Goal: Task Accomplishment & Management: Complete application form

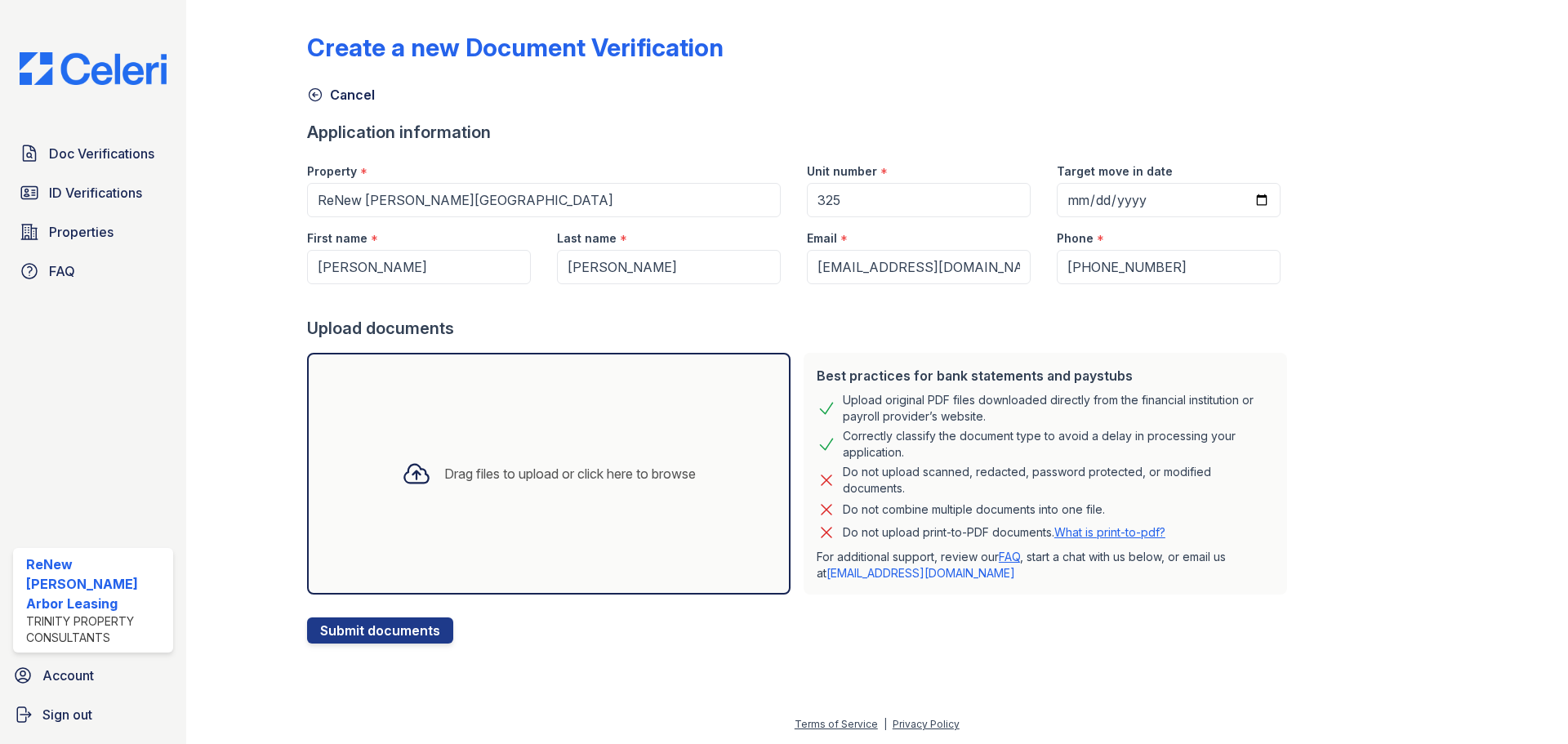
click at [414, 468] on icon at bounding box center [416, 473] width 29 height 29
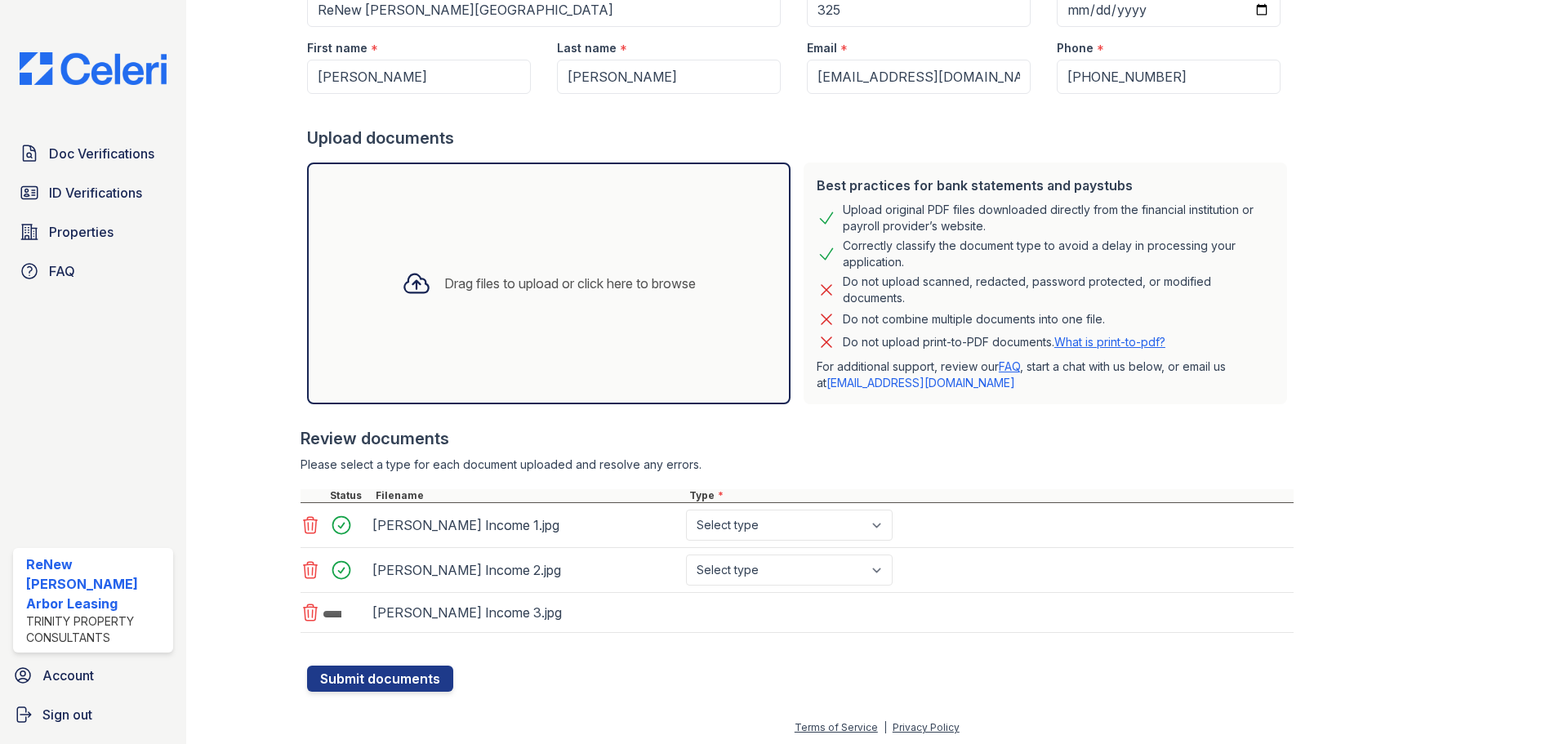
scroll to position [194, 0]
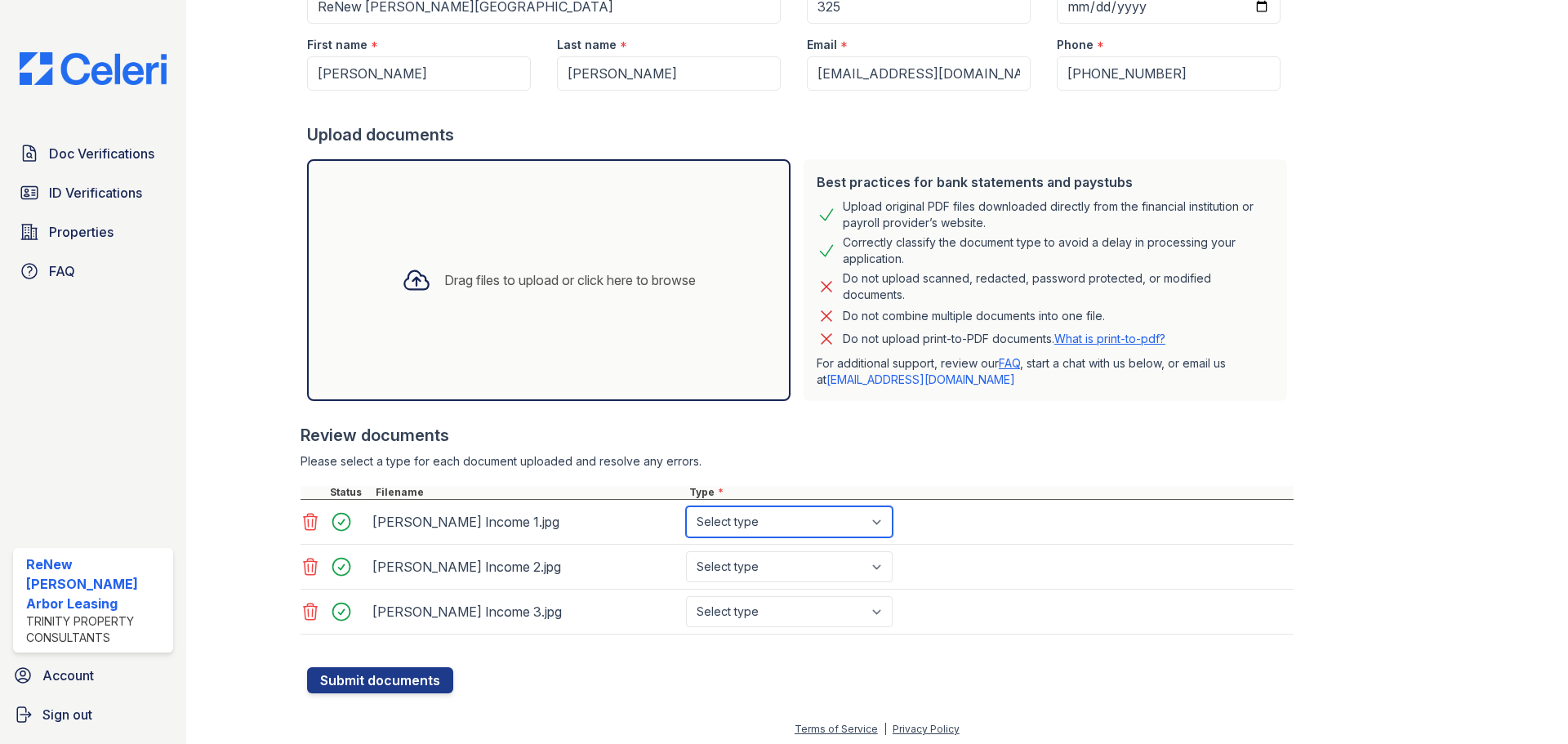
click at [844, 517] on select "Select type Paystub Bank Statement Offer Letter Tax Documents Benefit Award Let…" at bounding box center [789, 522] width 206 height 31
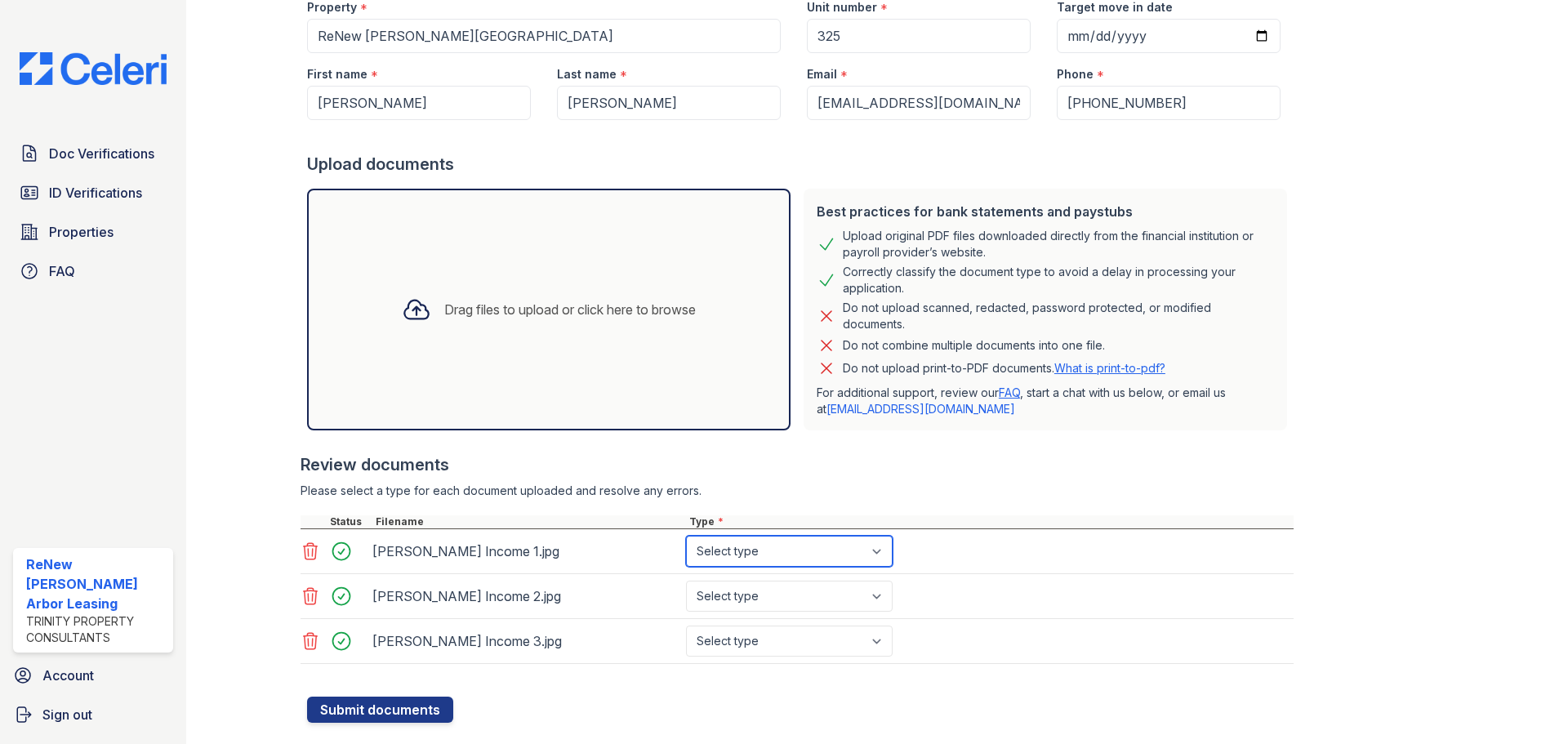
scroll to position [112, 0]
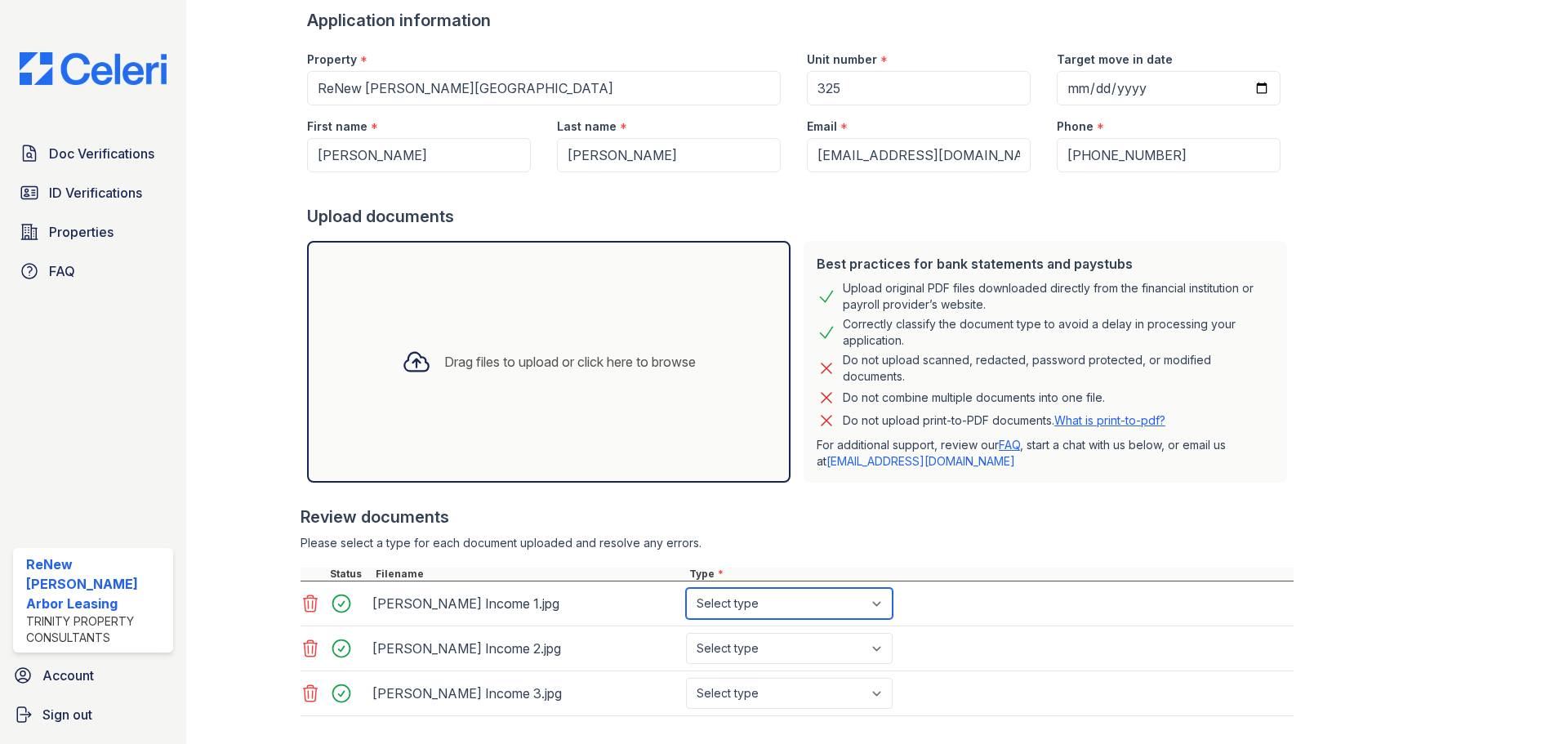
click at [856, 600] on select "Select type Paystub Bank Statement Offer Letter Tax Documents Benefit Award Let…" at bounding box center [789, 603] width 206 height 31
select select "benefit_award_letter"
click at [686, 588] on select "Select type Paystub Bank Statement Offer Letter Tax Documents Benefit Award Let…" at bounding box center [789, 603] width 206 height 31
click at [826, 635] on select "Select type Paystub Bank Statement Offer Letter Tax Documents Benefit Award Let…" at bounding box center [789, 648] width 206 height 31
select select "benefit_award_letter"
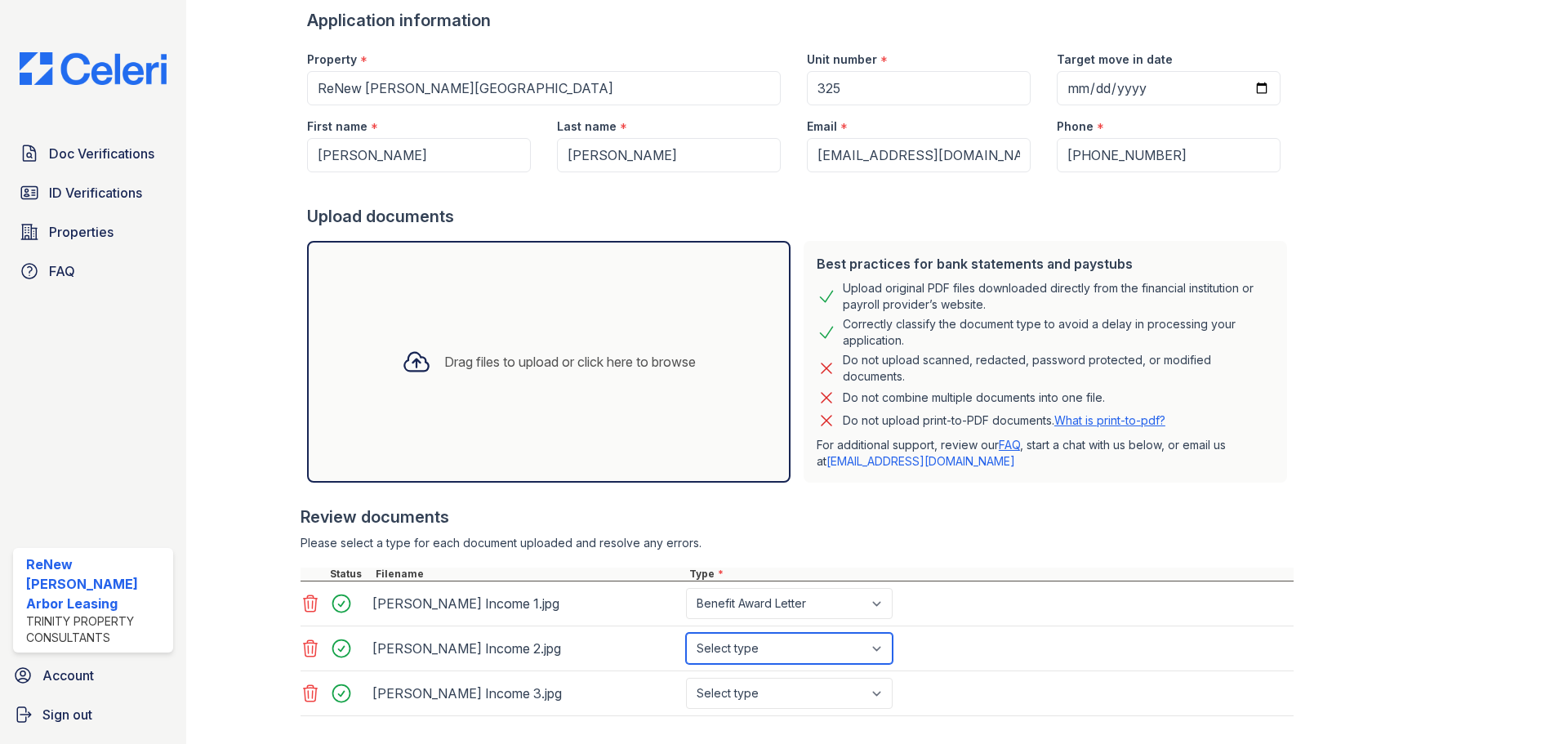
click at [686, 633] on select "Select type Paystub Bank Statement Offer Letter Tax Documents Benefit Award Let…" at bounding box center [789, 648] width 206 height 31
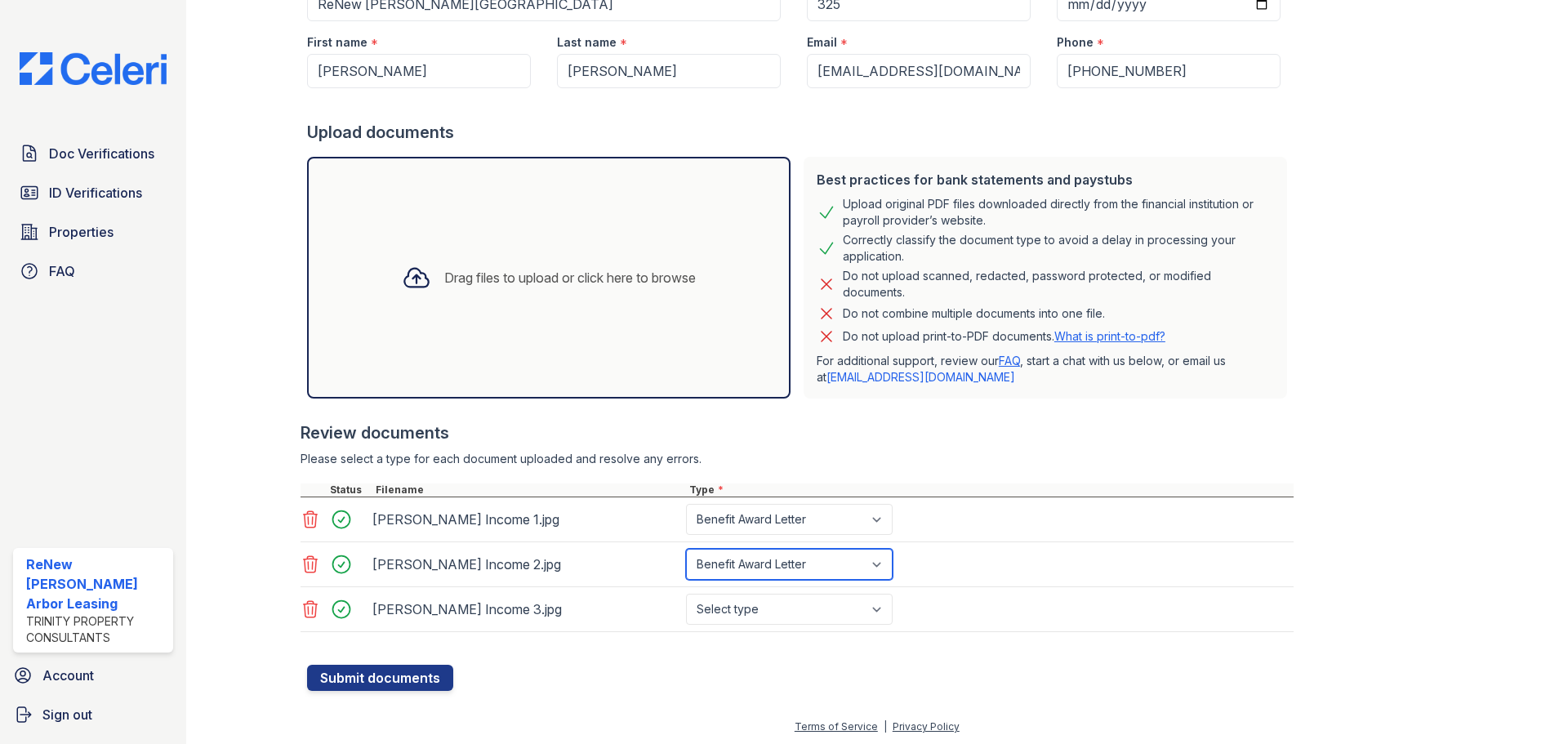
scroll to position [199, 0]
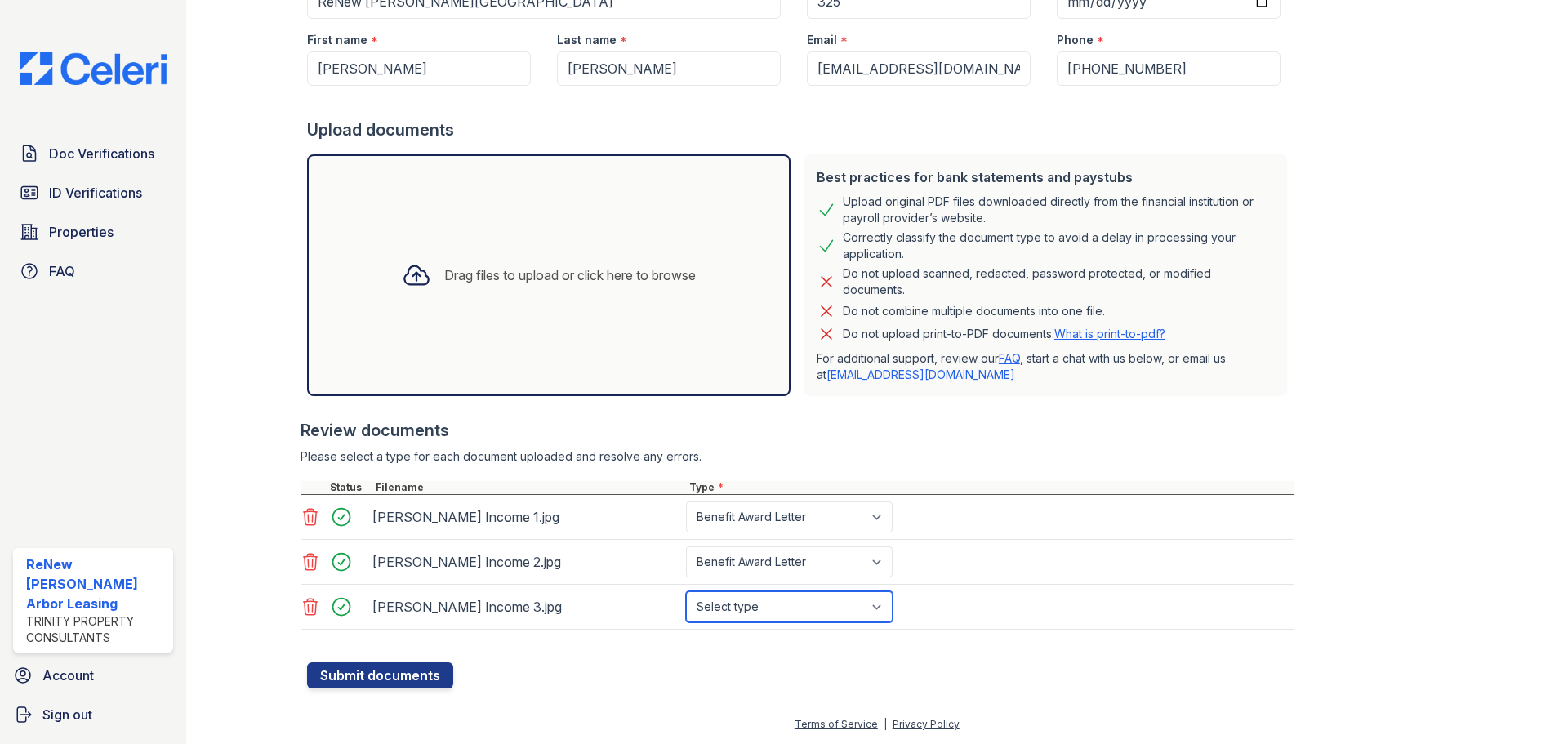
click at [874, 607] on select "Select type Paystub Bank Statement Offer Letter Tax Documents Benefit Award Let…" at bounding box center [789, 607] width 206 height 31
select select "benefit_award_letter"
click at [686, 592] on select "Select type Paystub Bank Statement Offer Letter Tax Documents Benefit Award Let…" at bounding box center [789, 607] width 206 height 31
click at [426, 673] on button "Submit documents" at bounding box center [379, 676] width 146 height 27
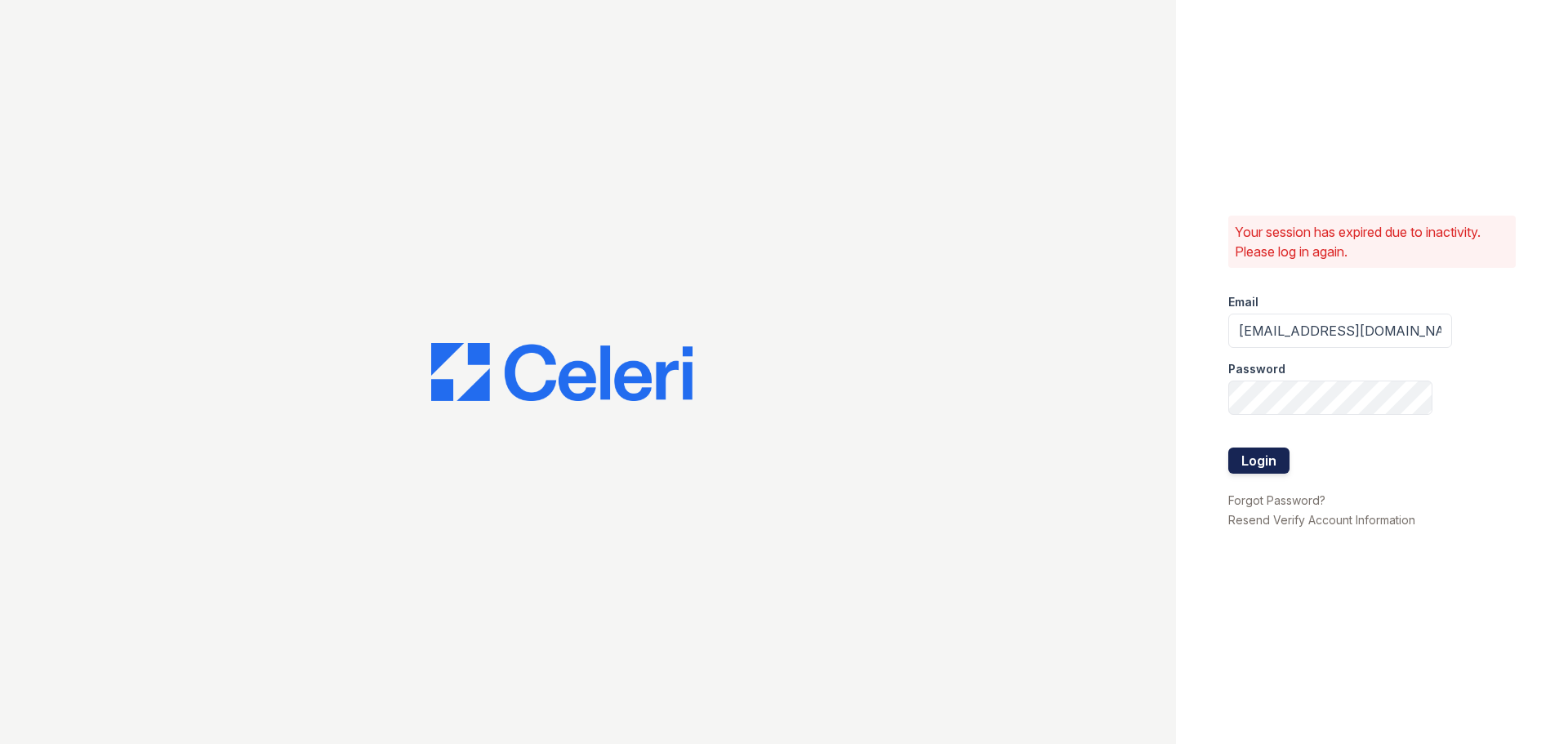
click at [1244, 454] on button "Login" at bounding box center [1259, 461] width 62 height 27
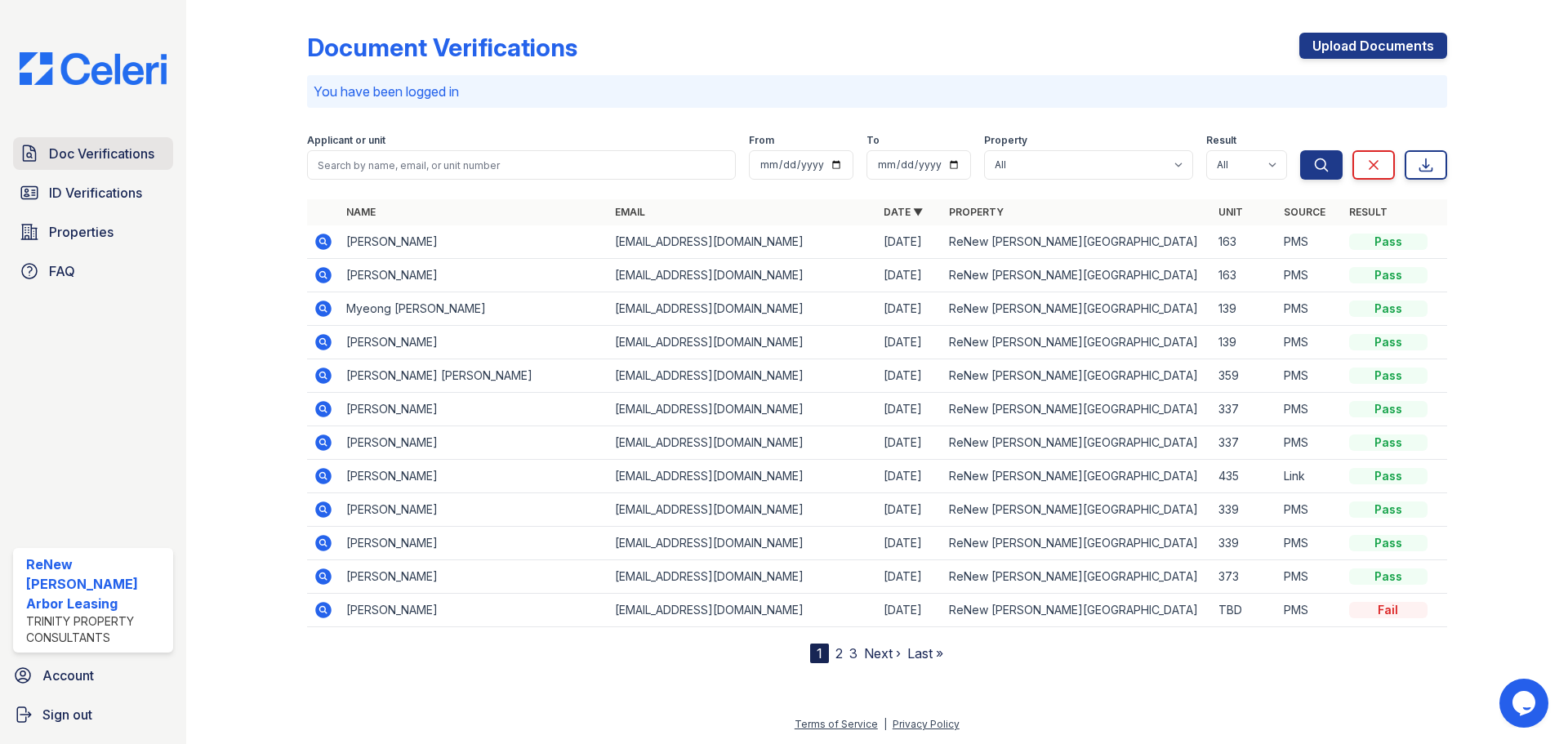
click at [120, 160] on span "Doc Verifications" at bounding box center [101, 153] width 105 height 20
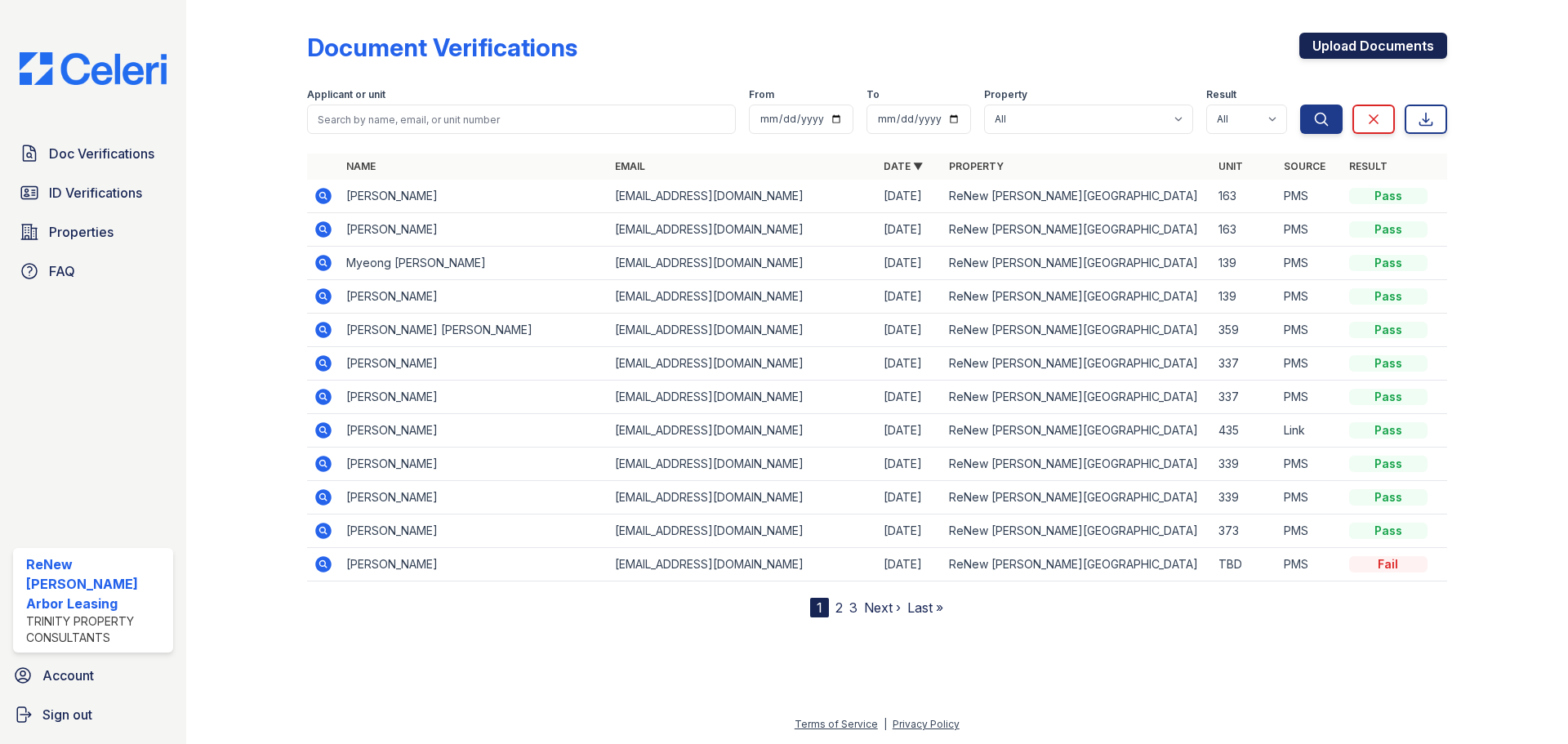
click at [1354, 49] on link "Upload Documents" at bounding box center [1373, 46] width 148 height 27
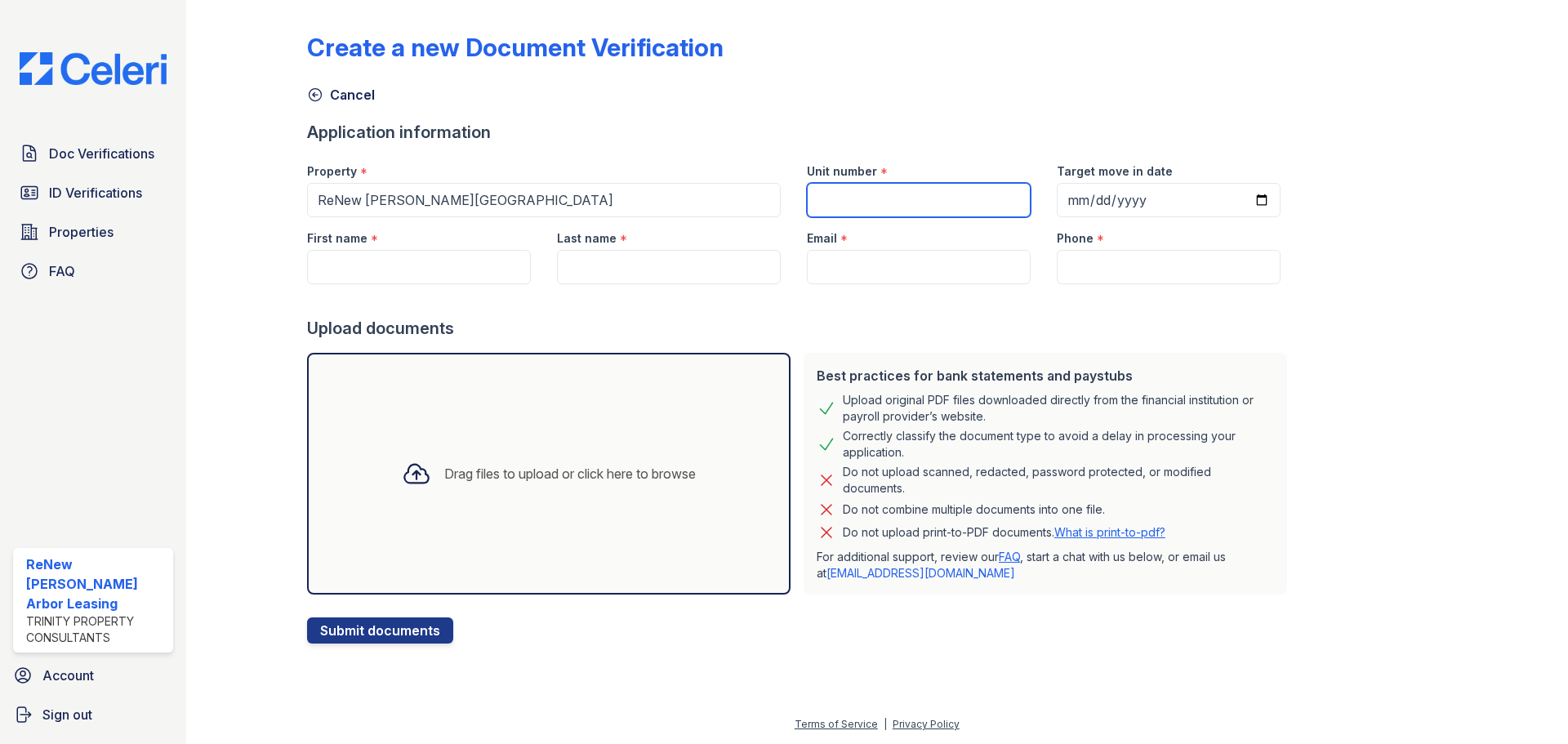
click at [890, 202] on input "Unit number" at bounding box center [919, 200] width 223 height 34
type input "325"
click at [1243, 205] on input "Target move in date" at bounding box center [1169, 200] width 223 height 34
click at [1077, 201] on input "2025-10-30" at bounding box center [1169, 200] width 223 height 34
click at [1236, 200] on input "2025-10-30" at bounding box center [1169, 200] width 223 height 34
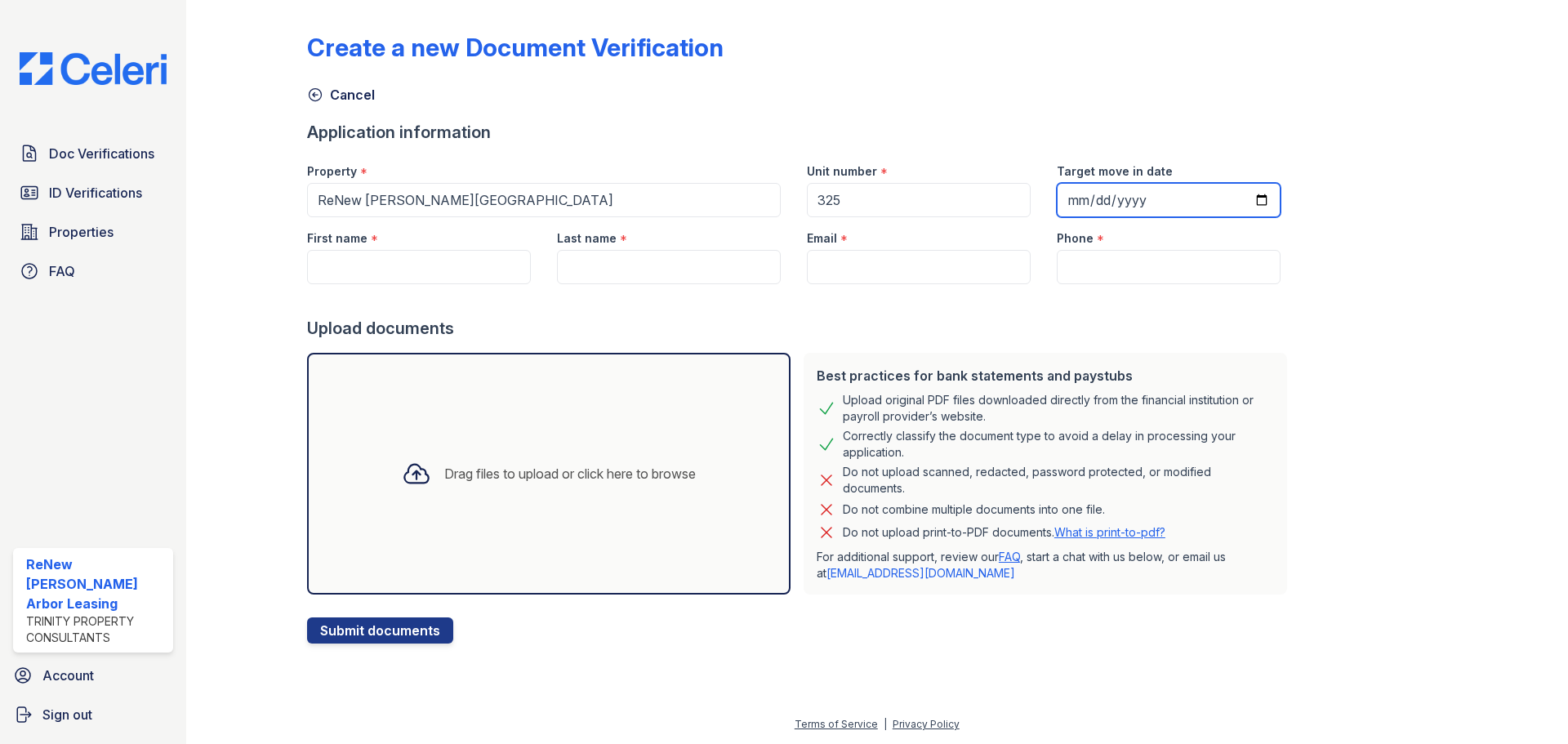
type input "2025-10-31"
click at [420, 270] on input "First name" at bounding box center [418, 267] width 223 height 34
type input "[PERSON_NAME]"
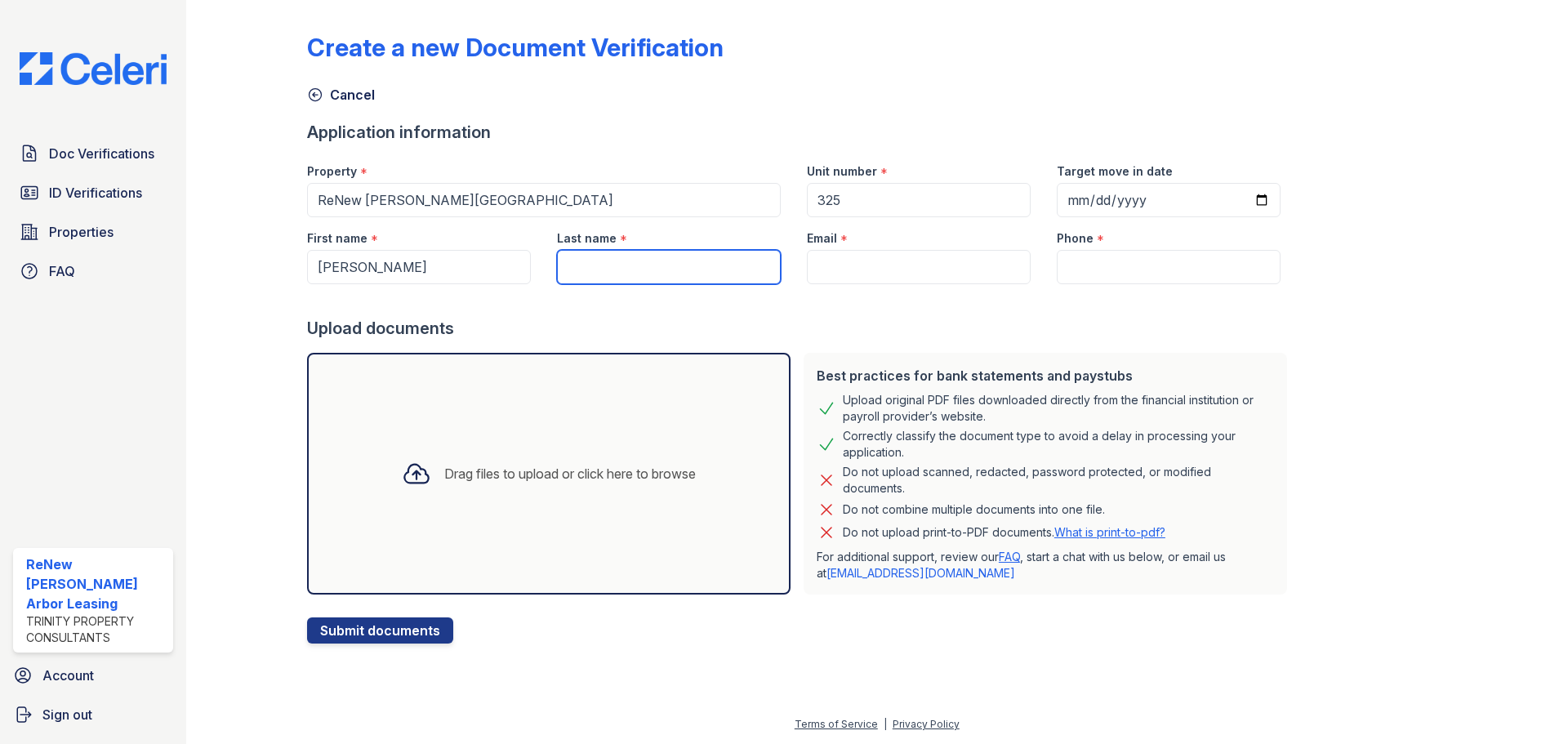
click at [596, 260] on input "Last name" at bounding box center [669, 267] width 223 height 34
type input "[PERSON_NAME]"
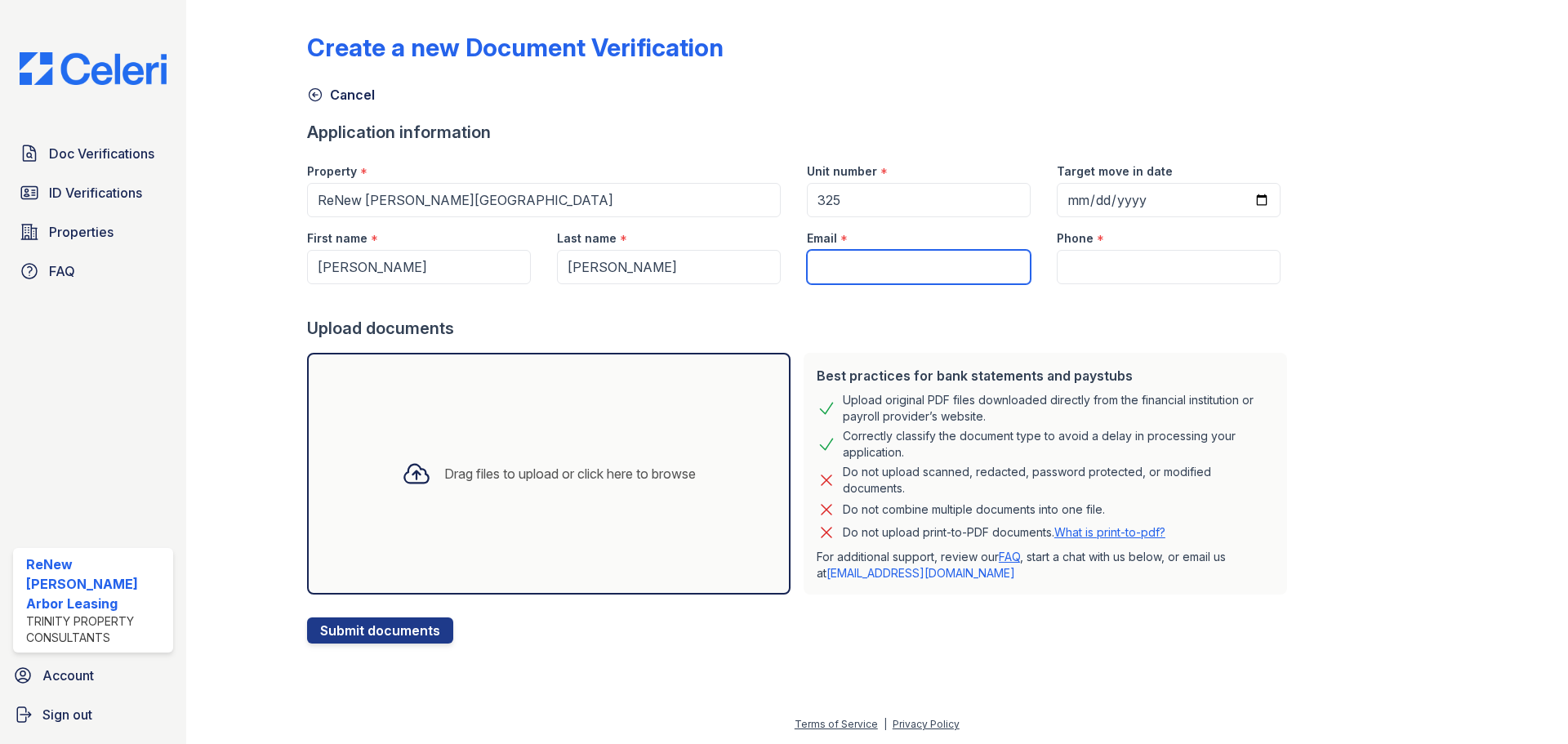
click at [886, 255] on input "Email" at bounding box center [919, 267] width 223 height 34
type input "[EMAIL_ADDRESS][DOMAIN_NAME]"
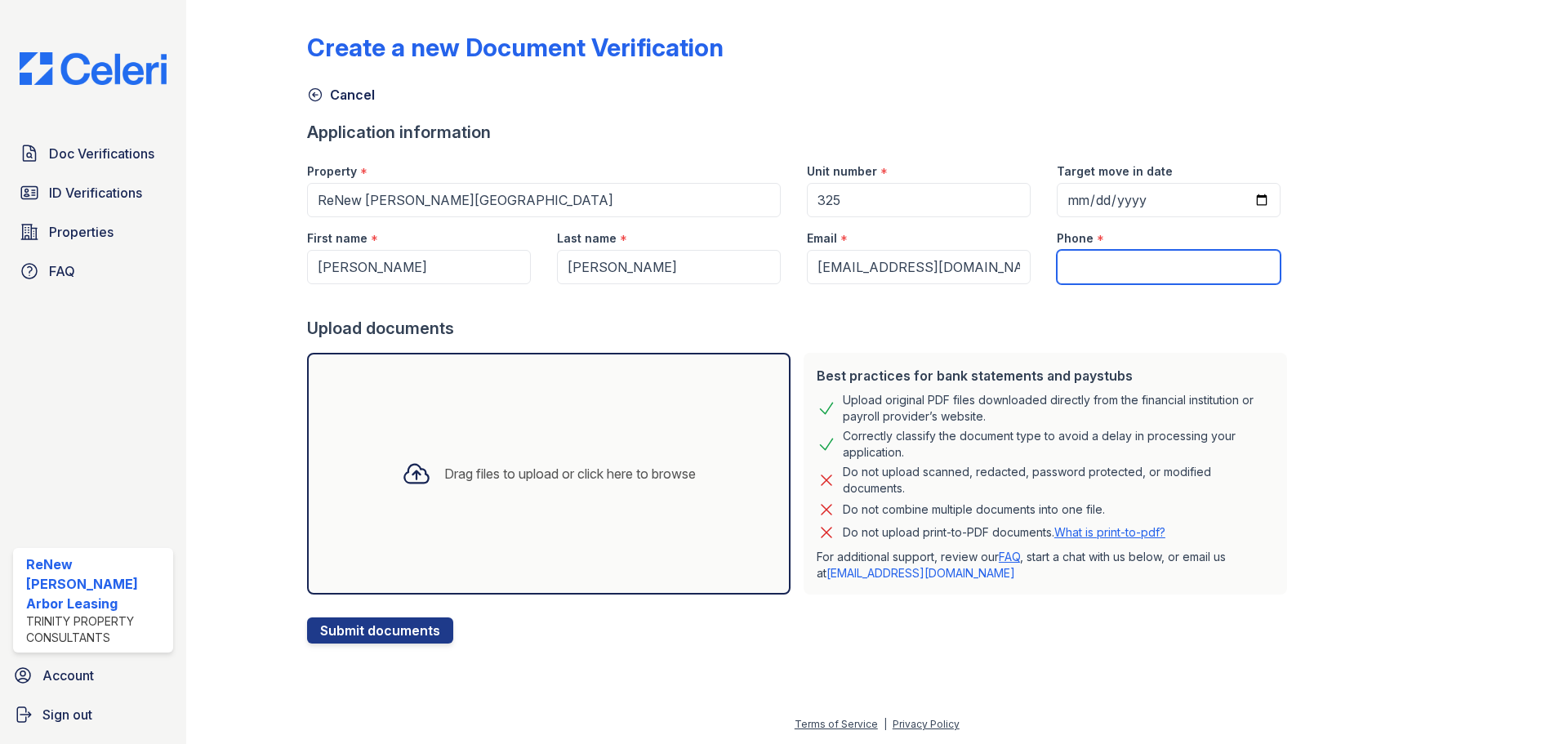
click at [1079, 260] on input "Phone" at bounding box center [1169, 267] width 223 height 34
type input "[PHONE_NUMBER]"
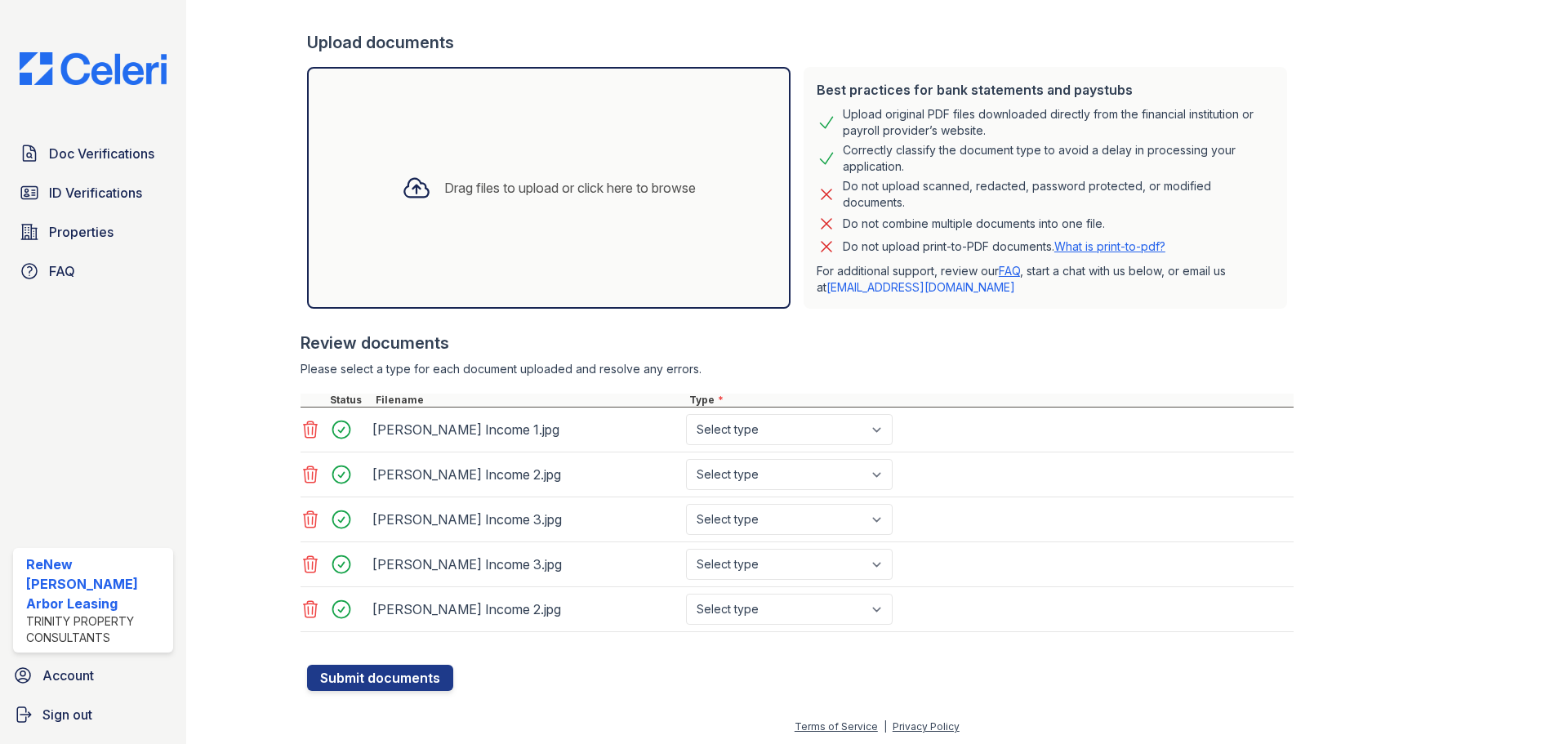
scroll to position [289, 0]
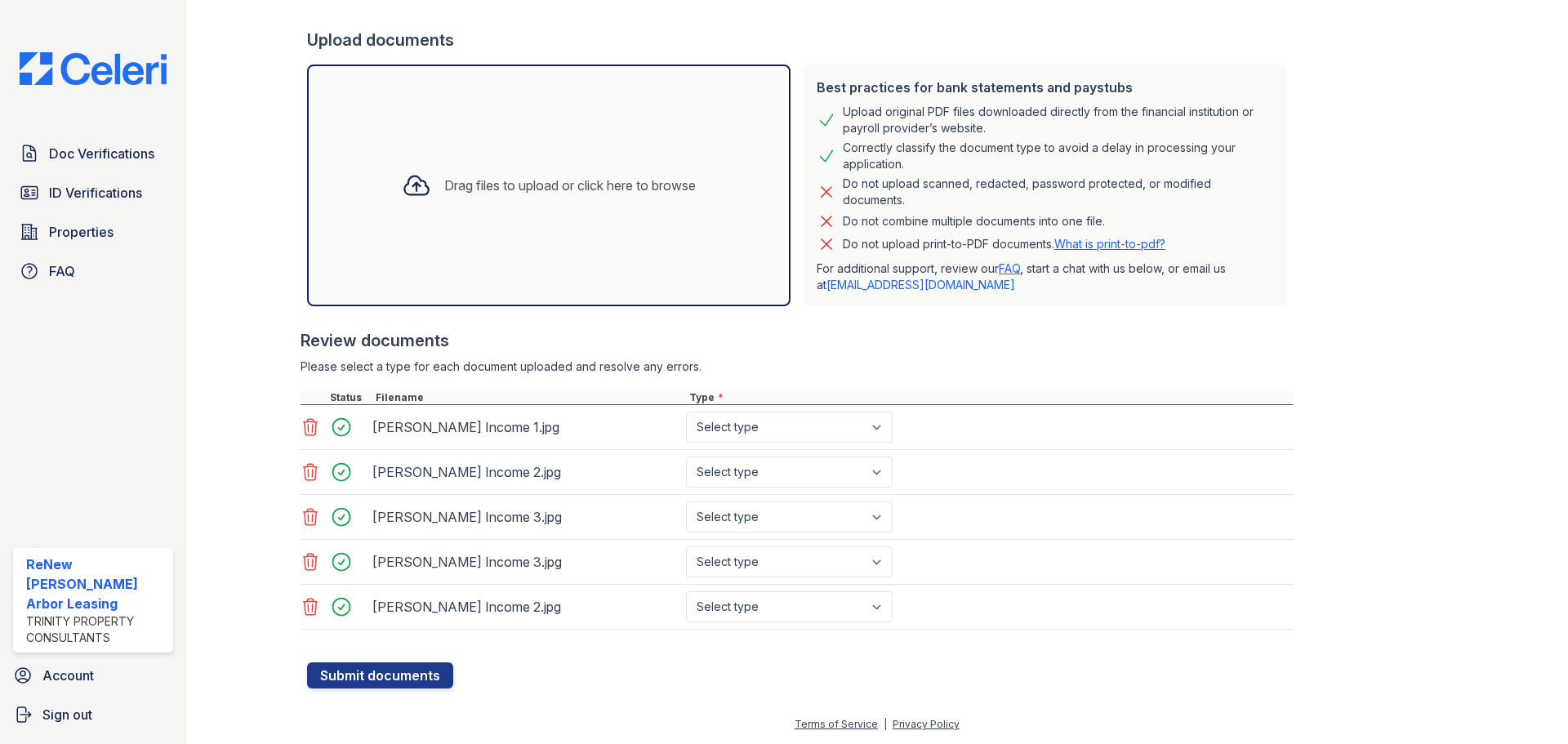
click at [307, 559] on icon at bounding box center [310, 561] width 14 height 16
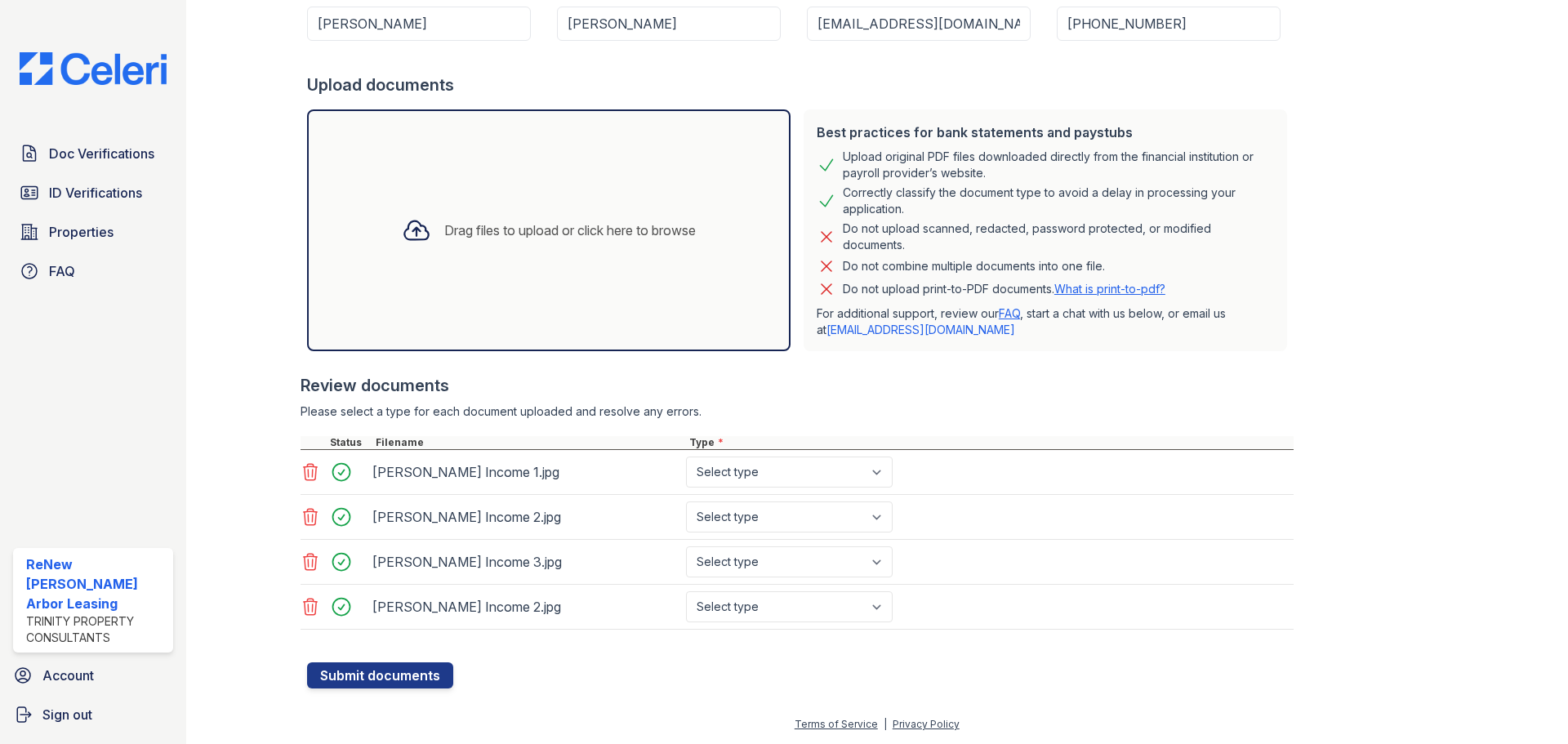
click at [308, 606] on icon at bounding box center [310, 607] width 20 height 20
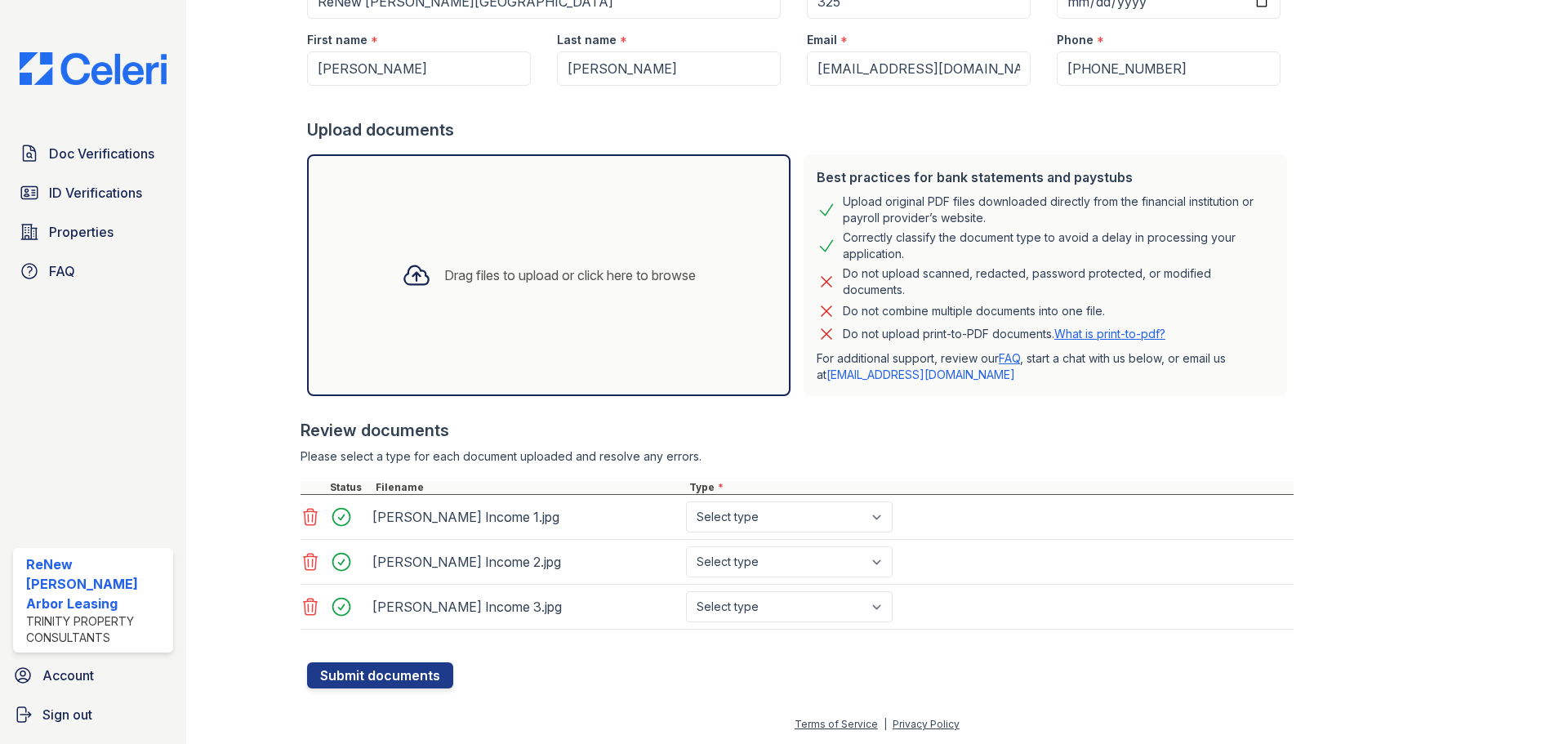
scroll to position [199, 0]
click at [818, 509] on select "Select type Paystub Bank Statement Offer Letter Tax Documents Benefit Award Let…" at bounding box center [789, 517] width 206 height 31
select select "benefit_award_letter"
click at [686, 502] on select "Select type Paystub Bank Statement Offer Letter Tax Documents Benefit Award Let…" at bounding box center [789, 517] width 206 height 31
drag, startPoint x: 814, startPoint y: 562, endPoint x: 814, endPoint y: 571, distance: 9.0
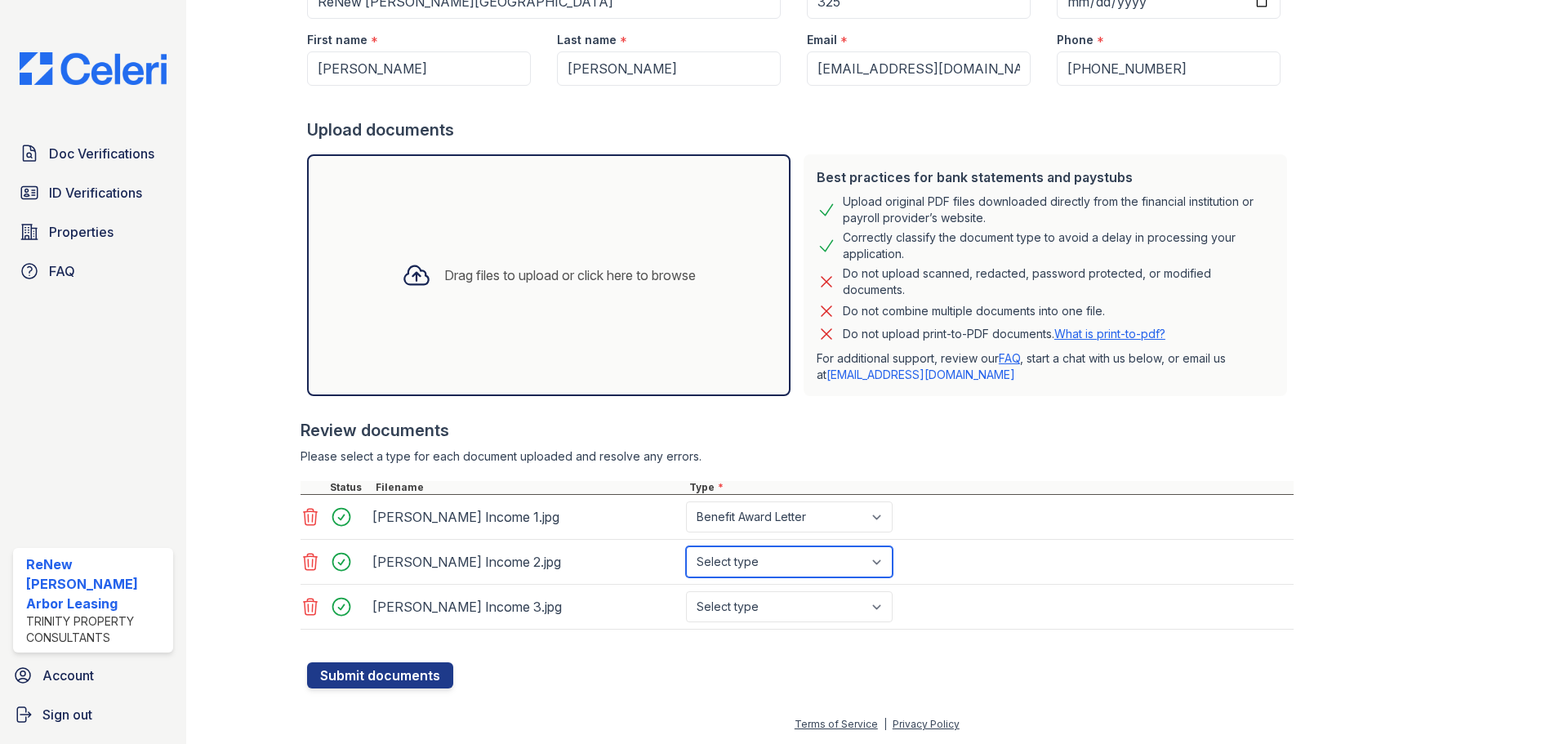
click at [814, 562] on select "Select type Paystub Bank Statement Offer Letter Tax Documents Benefit Award Let…" at bounding box center [789, 561] width 206 height 31
select select "benefit_award_letter"
click at [686, 546] on select "Select type Paystub Bank Statement Offer Letter Tax Documents Benefit Award Let…" at bounding box center [789, 561] width 206 height 31
click at [802, 614] on select "Select type Paystub Bank Statement Offer Letter Tax Documents Benefit Award Let…" at bounding box center [789, 607] width 206 height 31
select select "benefit_award_letter"
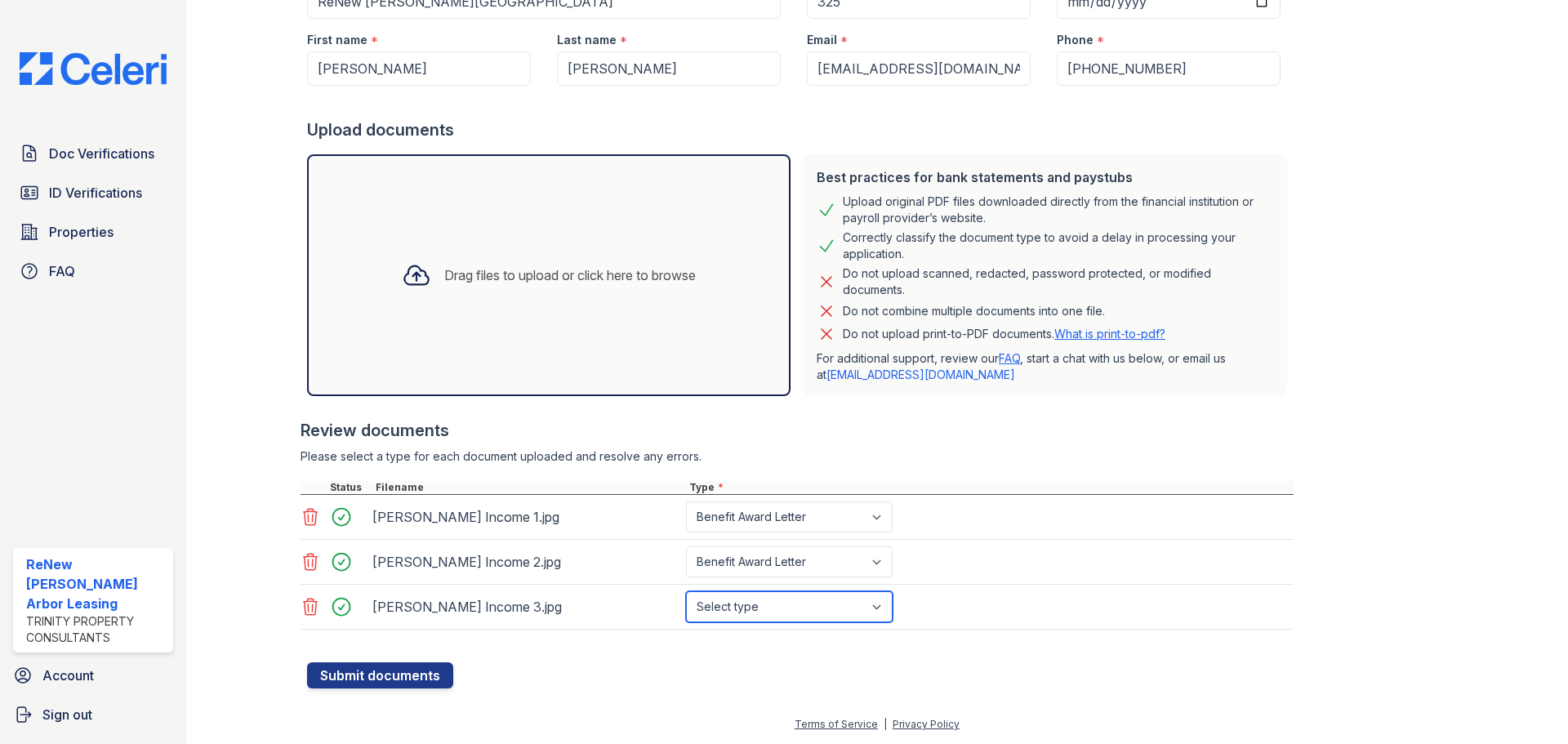
click at [686, 592] on select "Select type Paystub Bank Statement Offer Letter Tax Documents Benefit Award Let…" at bounding box center [789, 607] width 206 height 31
click at [396, 669] on button "Submit documents" at bounding box center [379, 676] width 146 height 27
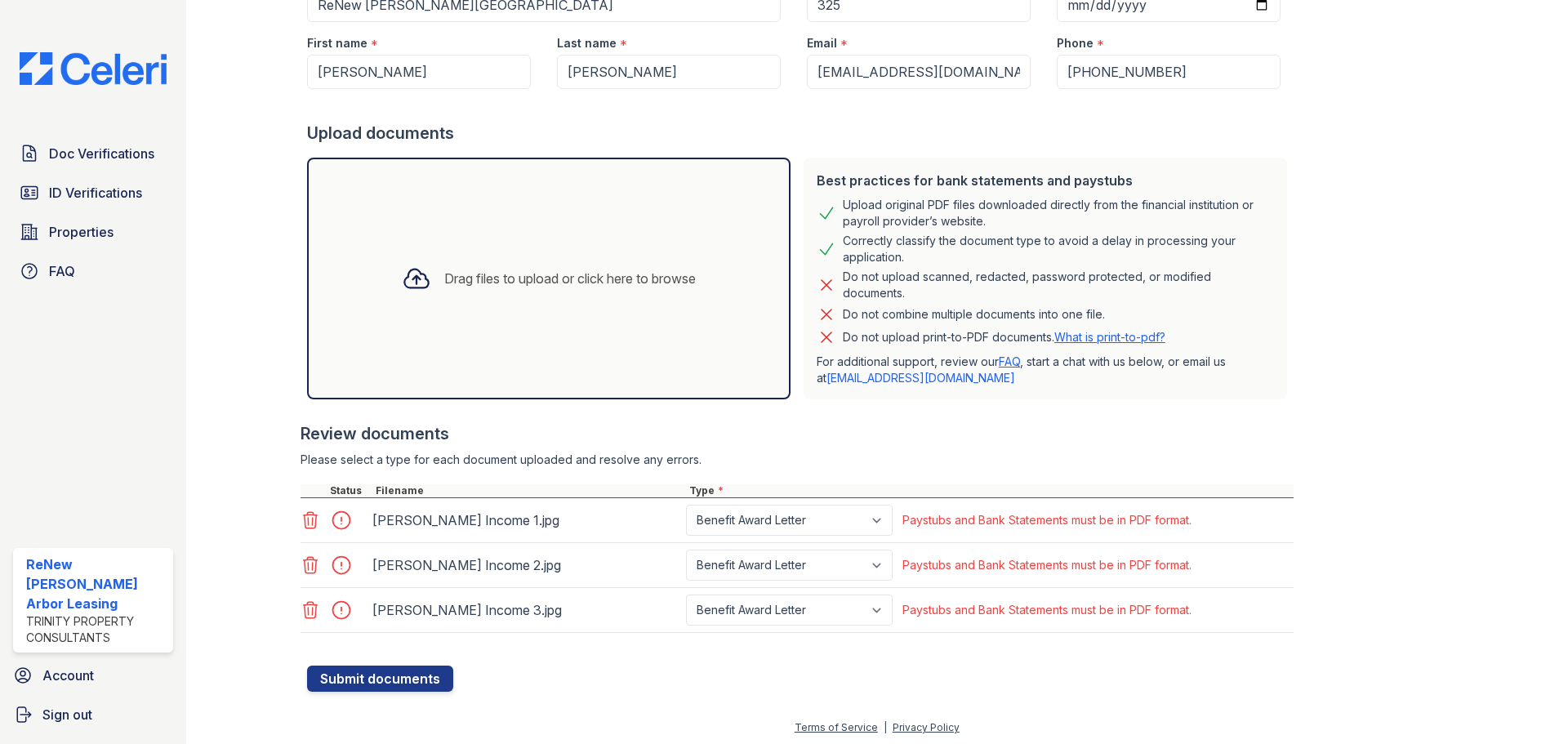
scroll to position [244, 0]
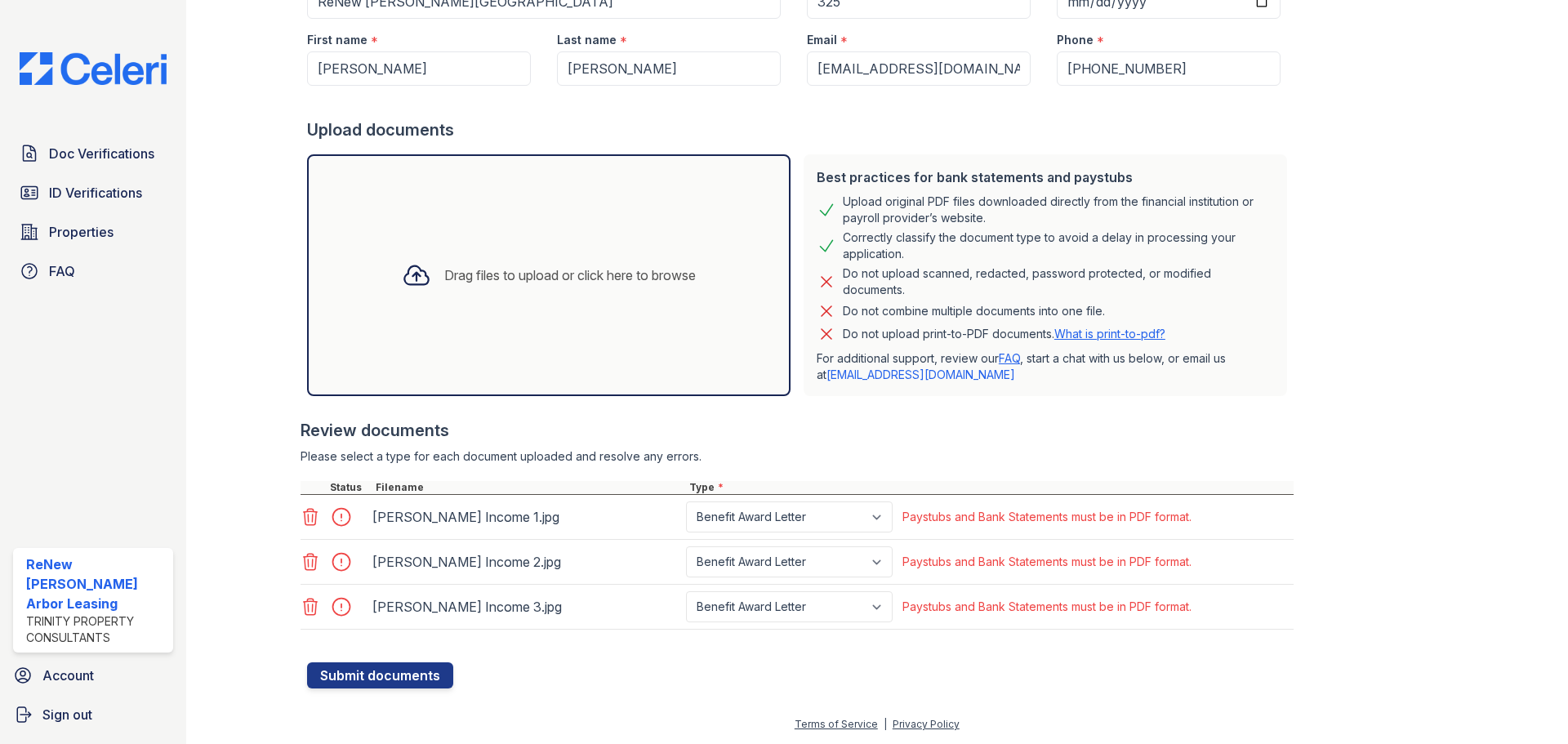
click at [313, 518] on icon at bounding box center [310, 517] width 20 height 20
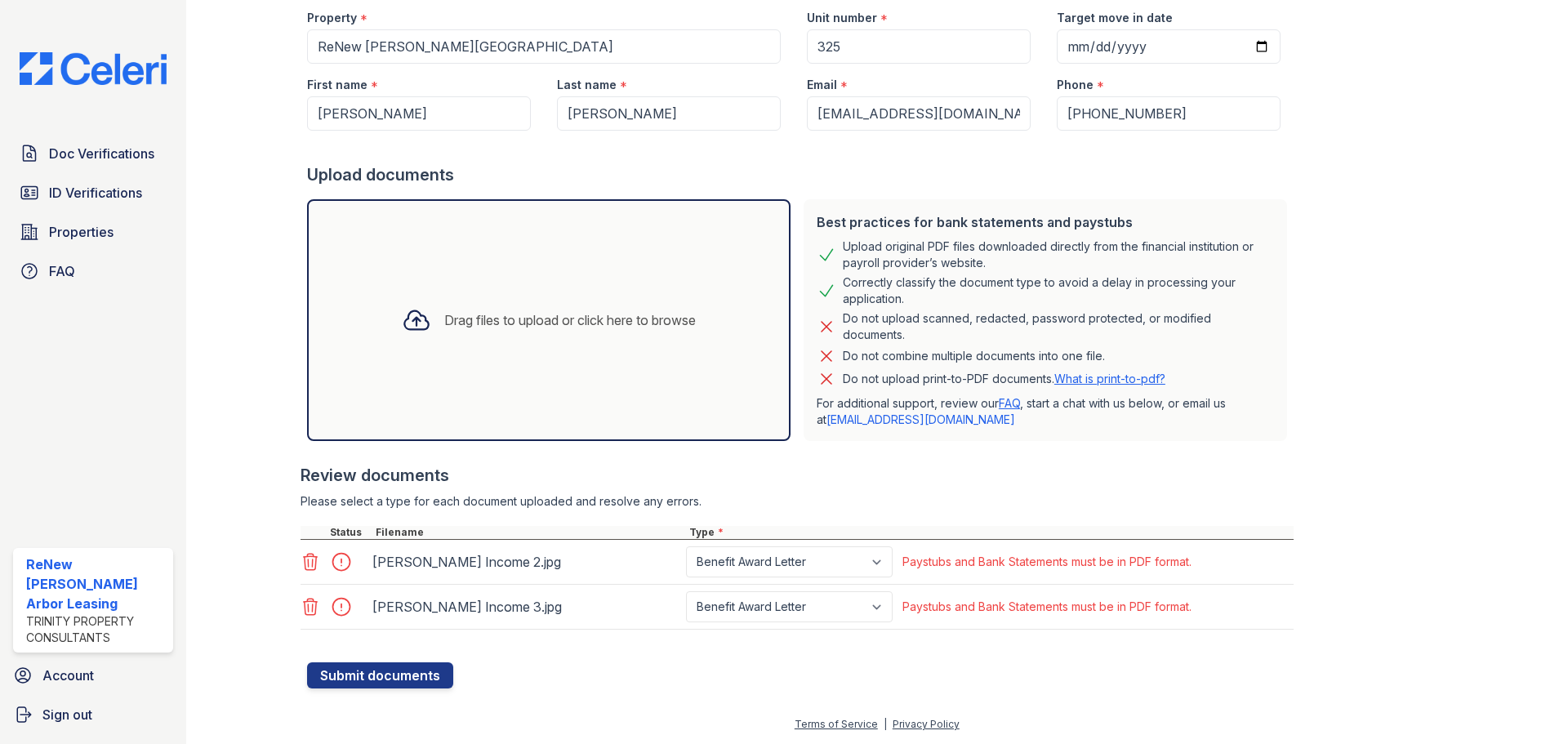
click at [316, 565] on icon at bounding box center [310, 561] width 20 height 20
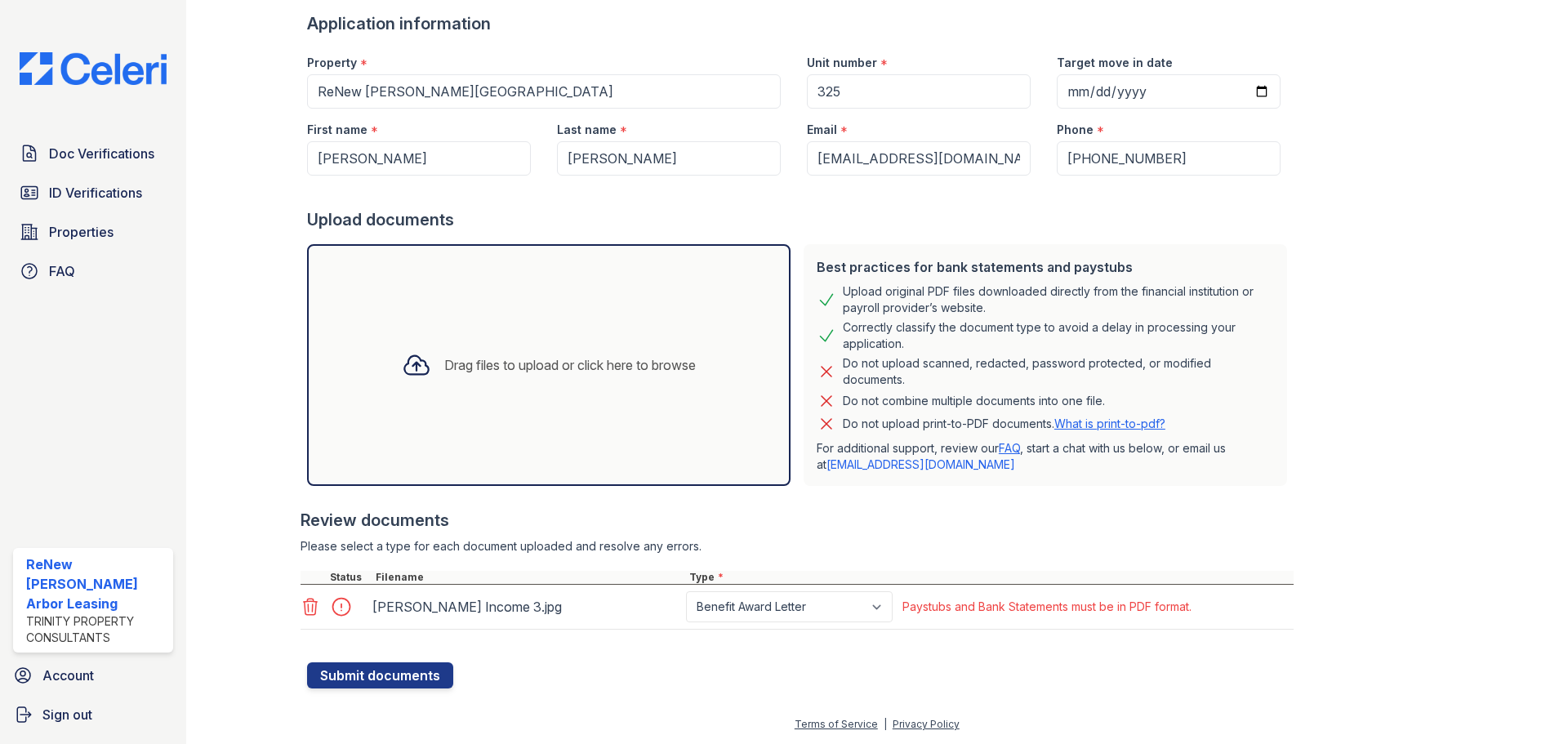
click at [311, 604] on icon at bounding box center [310, 607] width 20 height 20
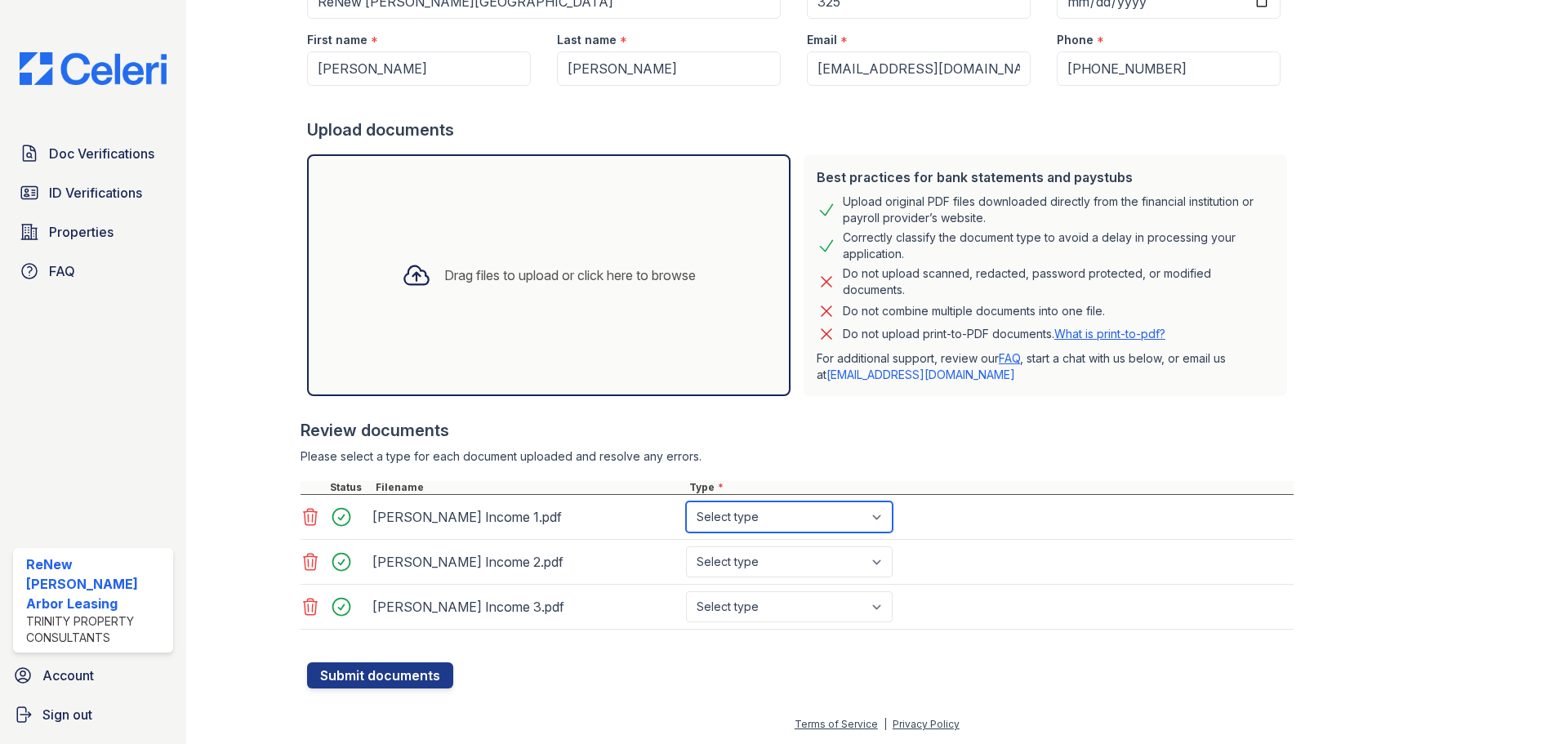
click at [767, 514] on select "Select type Paystub Bank Statement Offer Letter Tax Documents Benefit Award Let…" at bounding box center [789, 517] width 206 height 31
select select "benefit_award_letter"
click at [686, 502] on select "Select type Paystub Bank Statement Offer Letter Tax Documents Benefit Award Let…" at bounding box center [789, 517] width 206 height 31
click at [770, 562] on select "Select type Paystub Bank Statement Offer Letter Tax Documents Benefit Award Let…" at bounding box center [789, 561] width 206 height 31
select select "benefit_award_letter"
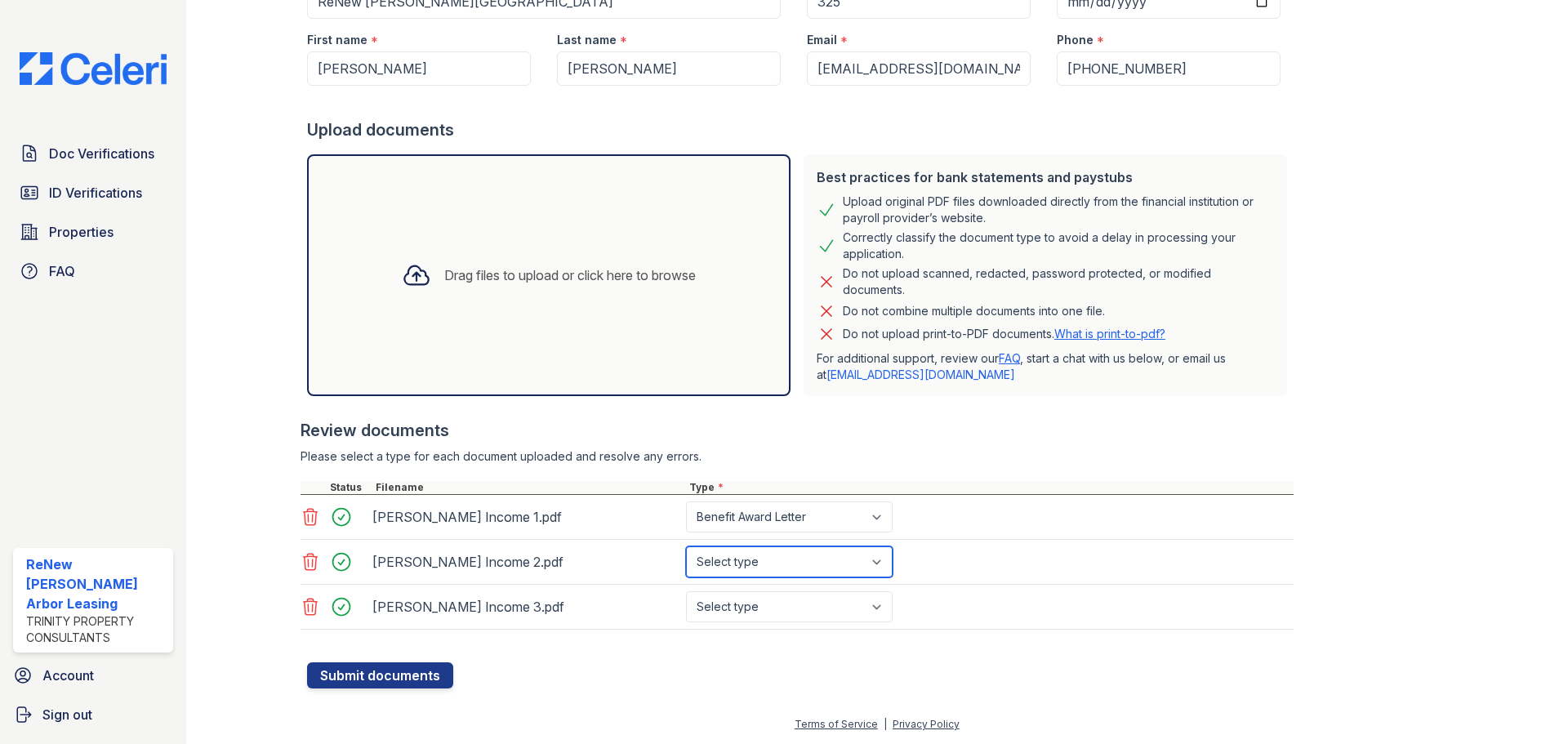
click at [686, 546] on select "Select type Paystub Bank Statement Offer Letter Tax Documents Benefit Award Let…" at bounding box center [789, 561] width 206 height 31
click at [796, 604] on select "Select type Paystub Bank Statement Offer Letter Tax Documents Benefit Award Let…" at bounding box center [789, 607] width 206 height 31
select select "benefit_award_letter"
click at [686, 592] on select "Select type Paystub Bank Statement Offer Letter Tax Documents Benefit Award Let…" at bounding box center [789, 607] width 206 height 31
click at [387, 680] on button "Submit documents" at bounding box center [379, 676] width 146 height 27
